Goal: Navigation & Orientation: Find specific page/section

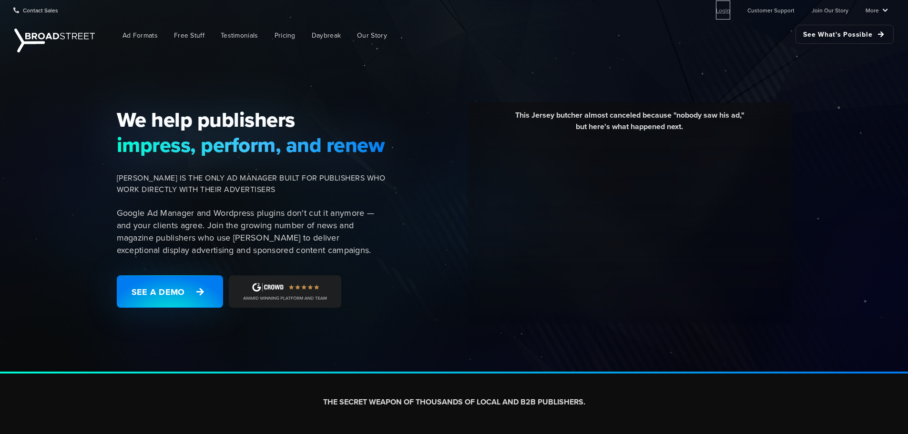
click at [726, 9] on link "Login" at bounding box center [723, 9] width 14 height 19
click at [723, 3] on link "Login" at bounding box center [723, 9] width 14 height 19
click at [728, 5] on link "Login" at bounding box center [723, 9] width 14 height 19
click at [735, 7] on ul "Login Customer Support Join Our Story More Resources Blog Partners Case Studies…" at bounding box center [793, 9] width 187 height 19
click at [733, 8] on ul "Login Customer Support Join Our Story More Resources Blog Partners Case Studies…" at bounding box center [793, 9] width 187 height 19
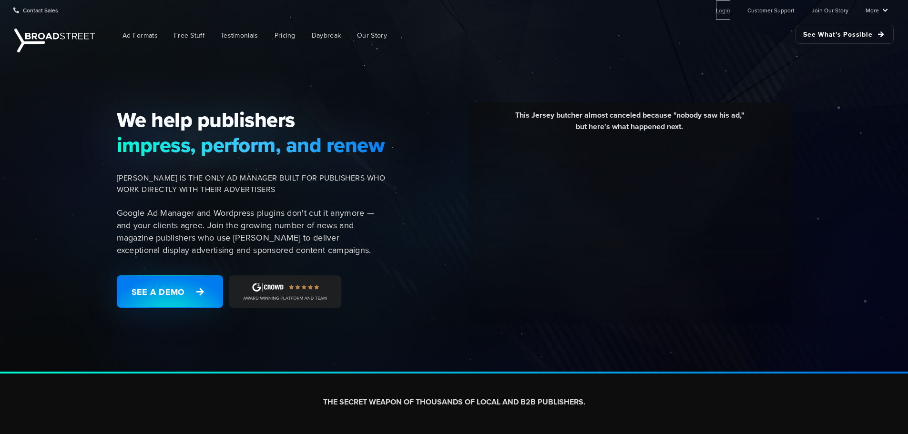
click at [725, 13] on link "Login" at bounding box center [723, 9] width 14 height 19
click at [723, 13] on link "Login" at bounding box center [723, 9] width 14 height 19
click at [729, 15] on link "Login" at bounding box center [723, 9] width 14 height 19
click at [727, 9] on link "Login" at bounding box center [723, 9] width 14 height 19
click at [643, 9] on link "Login" at bounding box center [723, 9] width 14 height 19
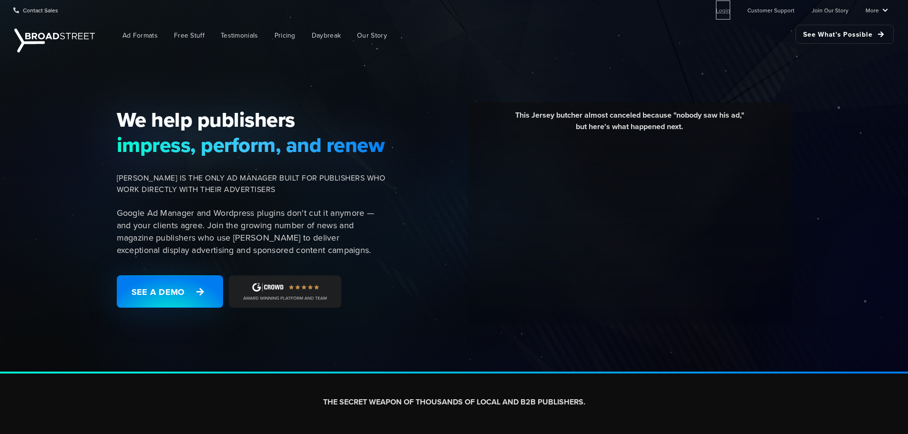
click at [728, 6] on link "Login" at bounding box center [723, 9] width 14 height 19
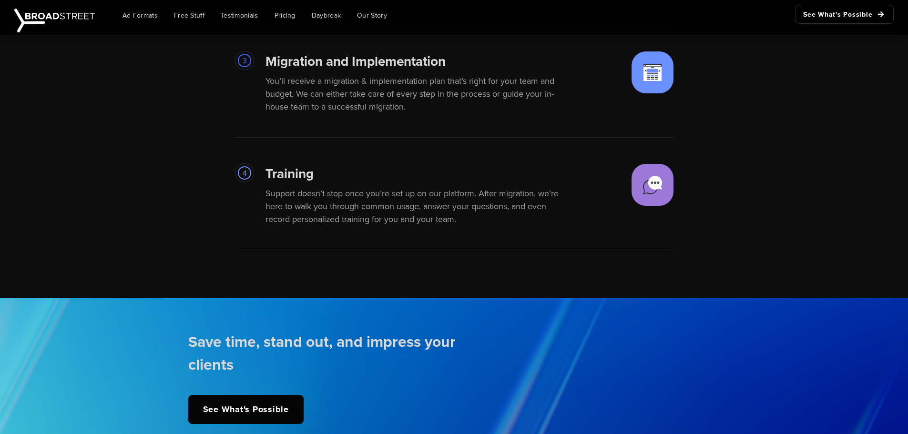
scroll to position [2096, 0]
